Goal: Find specific page/section: Find specific page/section

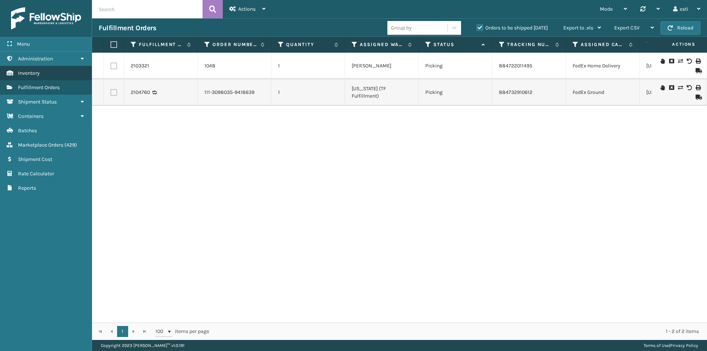
click at [63, 72] on link "Inventory" at bounding box center [46, 73] width 92 height 14
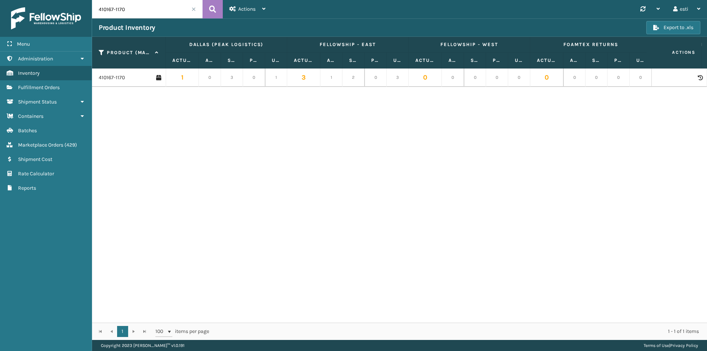
click at [139, 9] on input "410167-1170" at bounding box center [147, 9] width 110 height 18
click at [135, 11] on input "410167-1170" at bounding box center [147, 9] width 110 height 18
drag, startPoint x: 117, startPoint y: 9, endPoint x: 131, endPoint y: 17, distance: 15.7
click at [140, 12] on input "410167-1170" at bounding box center [147, 9] width 110 height 18
type input "410167-1160"
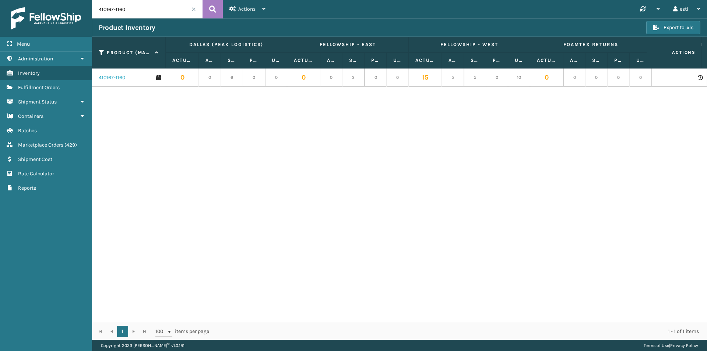
click at [116, 78] on link "410167-1160" at bounding box center [112, 77] width 27 height 7
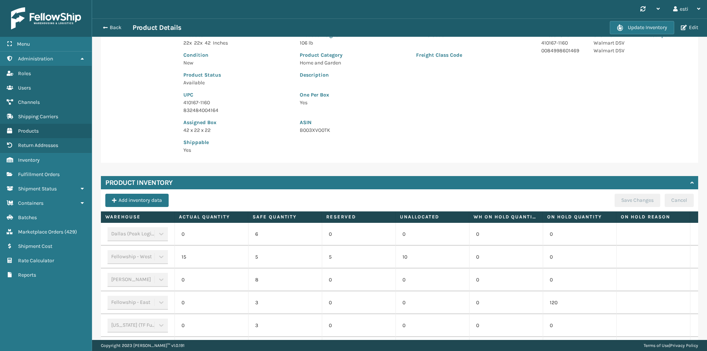
scroll to position [177, 0]
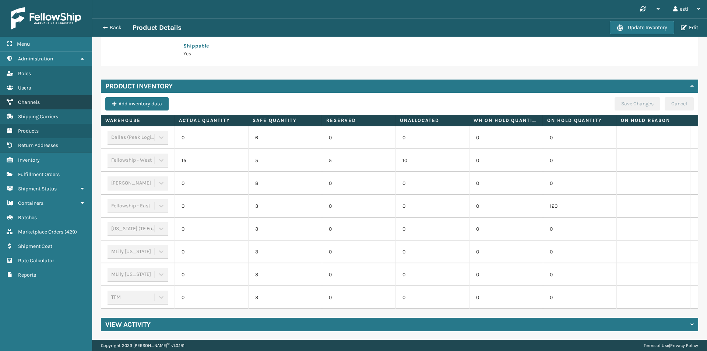
click at [40, 103] on link "Channels" at bounding box center [46, 102] width 92 height 14
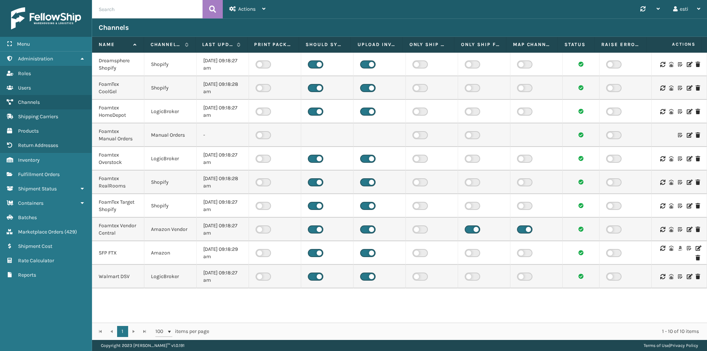
click at [687, 277] on icon at bounding box center [689, 276] width 4 height 5
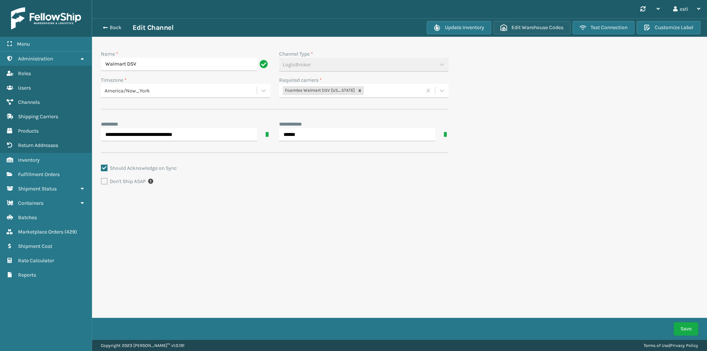
click at [536, 26] on button "Edit Warehouse Codes" at bounding box center [531, 27] width 77 height 13
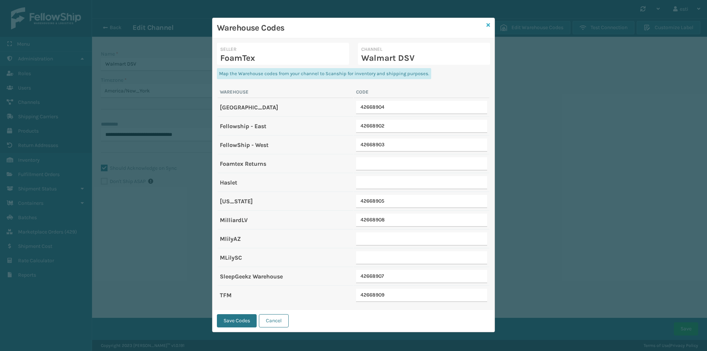
click at [489, 27] on icon at bounding box center [488, 24] width 4 height 5
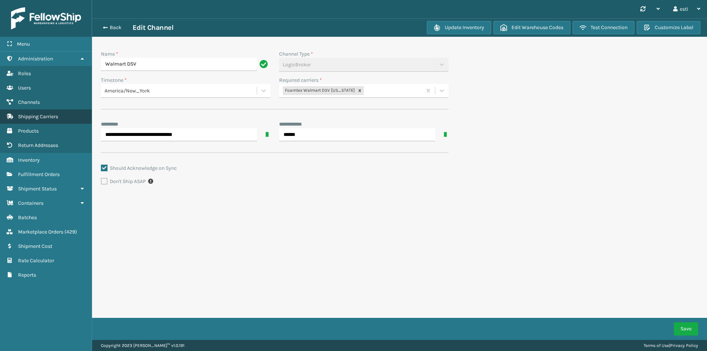
click at [42, 116] on span "Shipping Carriers" at bounding box center [38, 116] width 40 height 6
